Goal: Task Accomplishment & Management: Complete application form

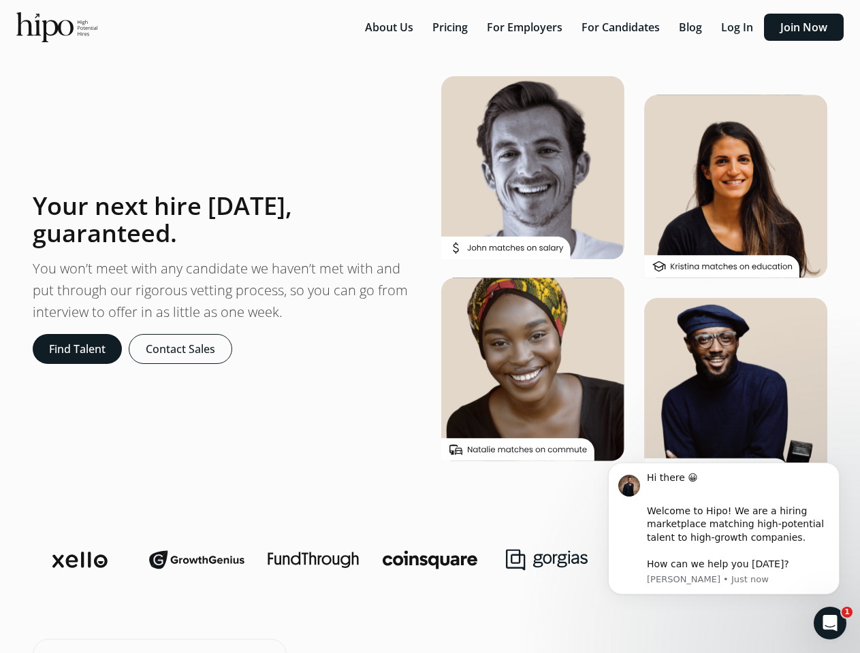
click at [429, 327] on section "Your next hire [DATE], guaranteed. You won’t meet with any candidate we haven’t…" at bounding box center [429, 278] width 827 height 405
click at [180, 349] on button "Contact Sales" at bounding box center [180, 349] width 103 height 30
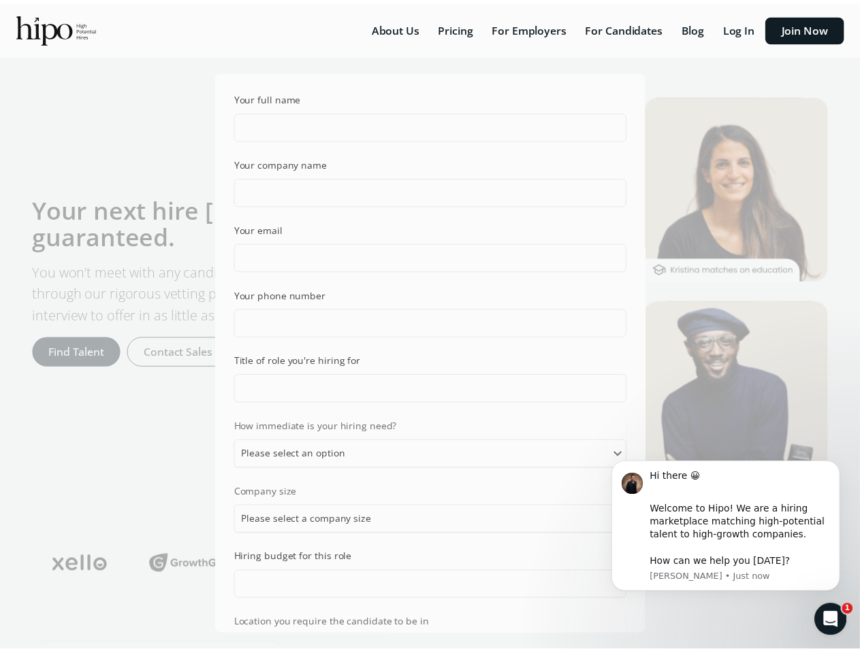
click at [715, 527] on div "Welcome to Hipo! We are a hiring marketplace matching high-potential talent to …" at bounding box center [741, 536] width 182 height 67
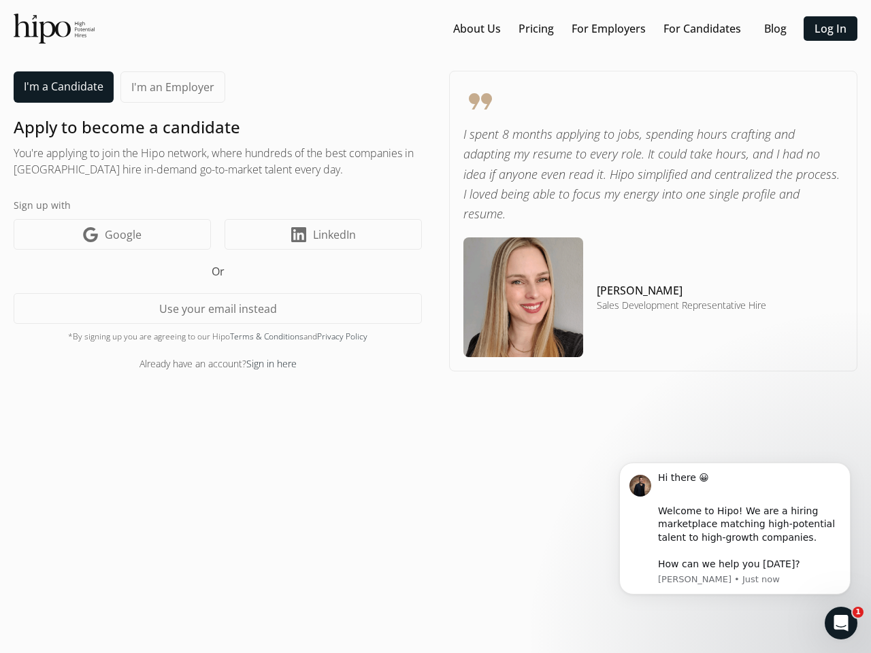
click at [436, 327] on div "I'm a Candidate I'm an Employer Apply to become a candidate You're applying to …" at bounding box center [436, 221] width 844 height 301
click at [218, 308] on button "Use your email instead" at bounding box center [218, 308] width 408 height 31
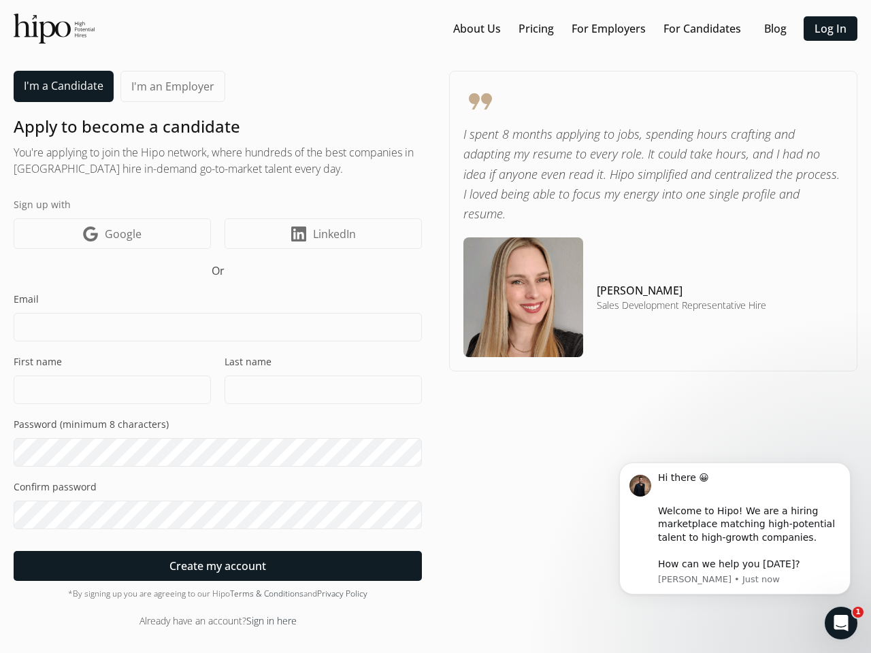
click at [735, 529] on div "Welcome to Hipo! We are a hiring marketplace matching high-potential talent to …" at bounding box center [749, 538] width 182 height 67
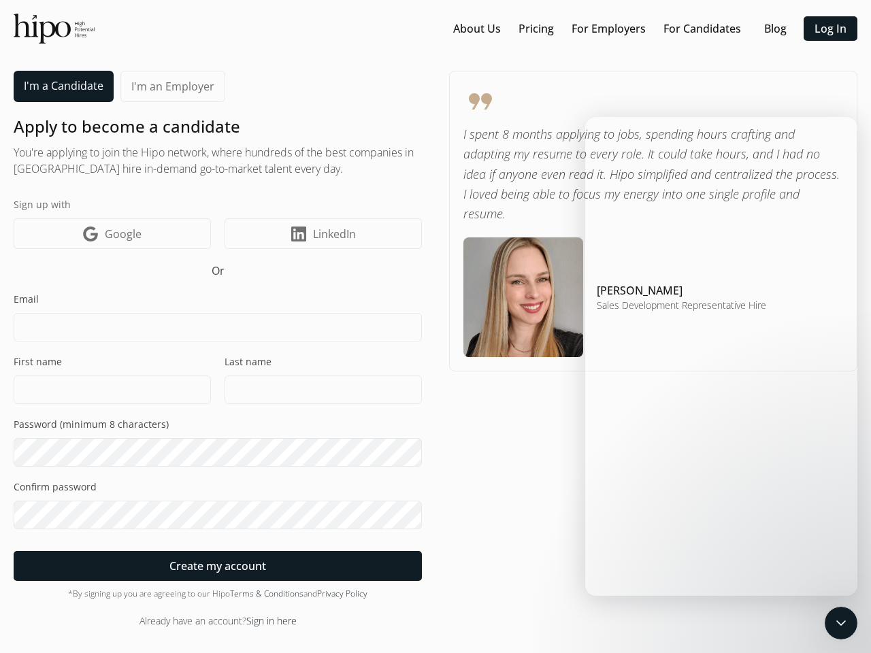
click at [841, 623] on icon "Close Intercom Messenger" at bounding box center [841, 623] width 16 height 16
